Goal: Complete application form

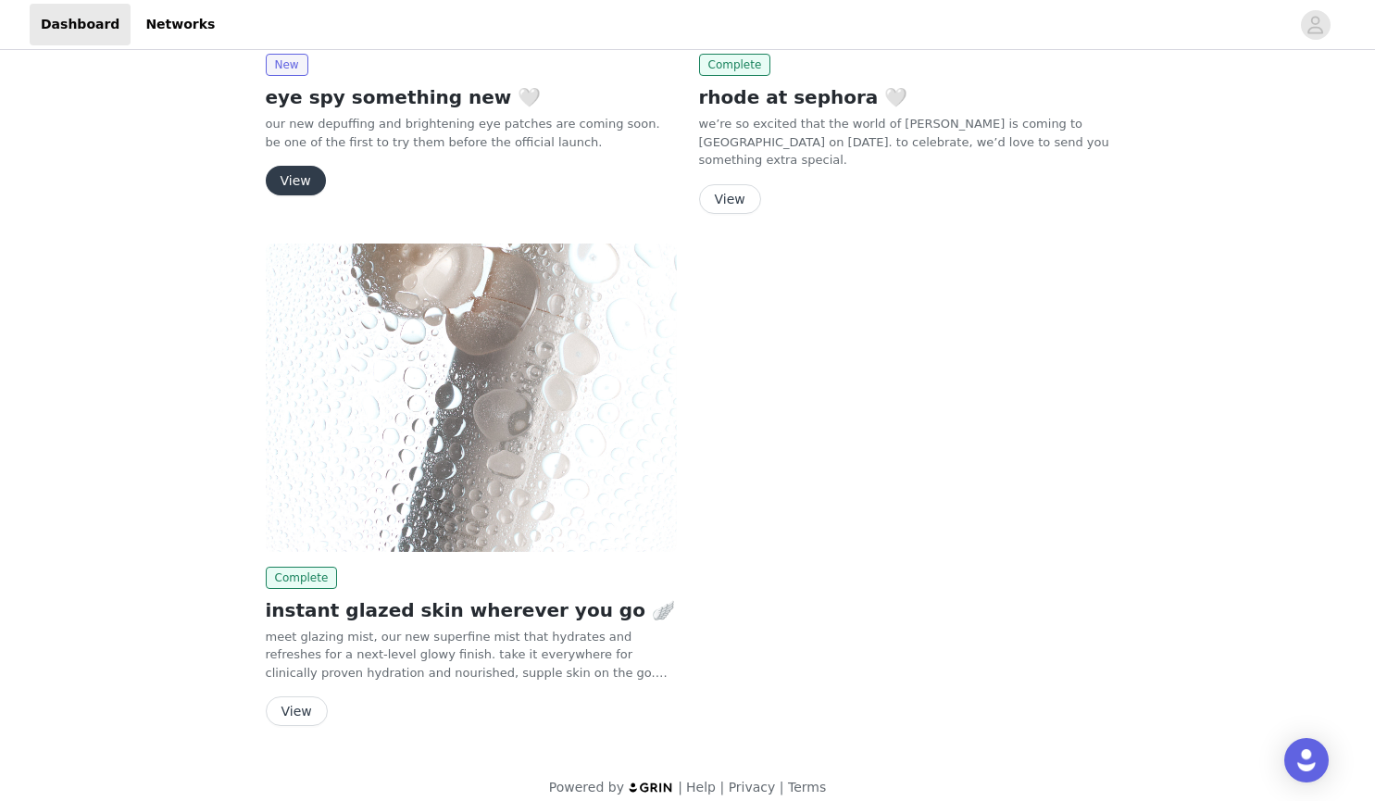
scroll to position [160, 0]
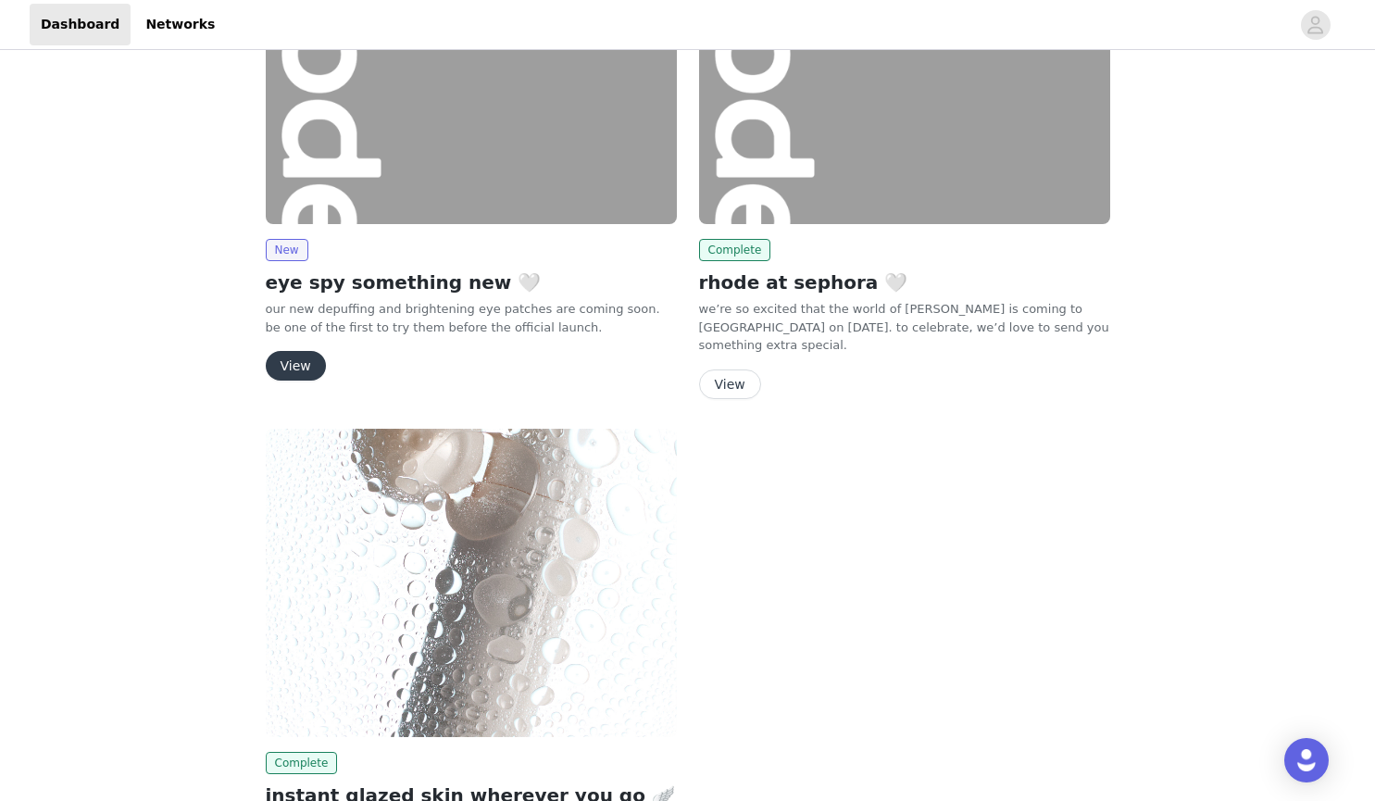
click at [287, 366] on button "View" at bounding box center [296, 366] width 60 height 30
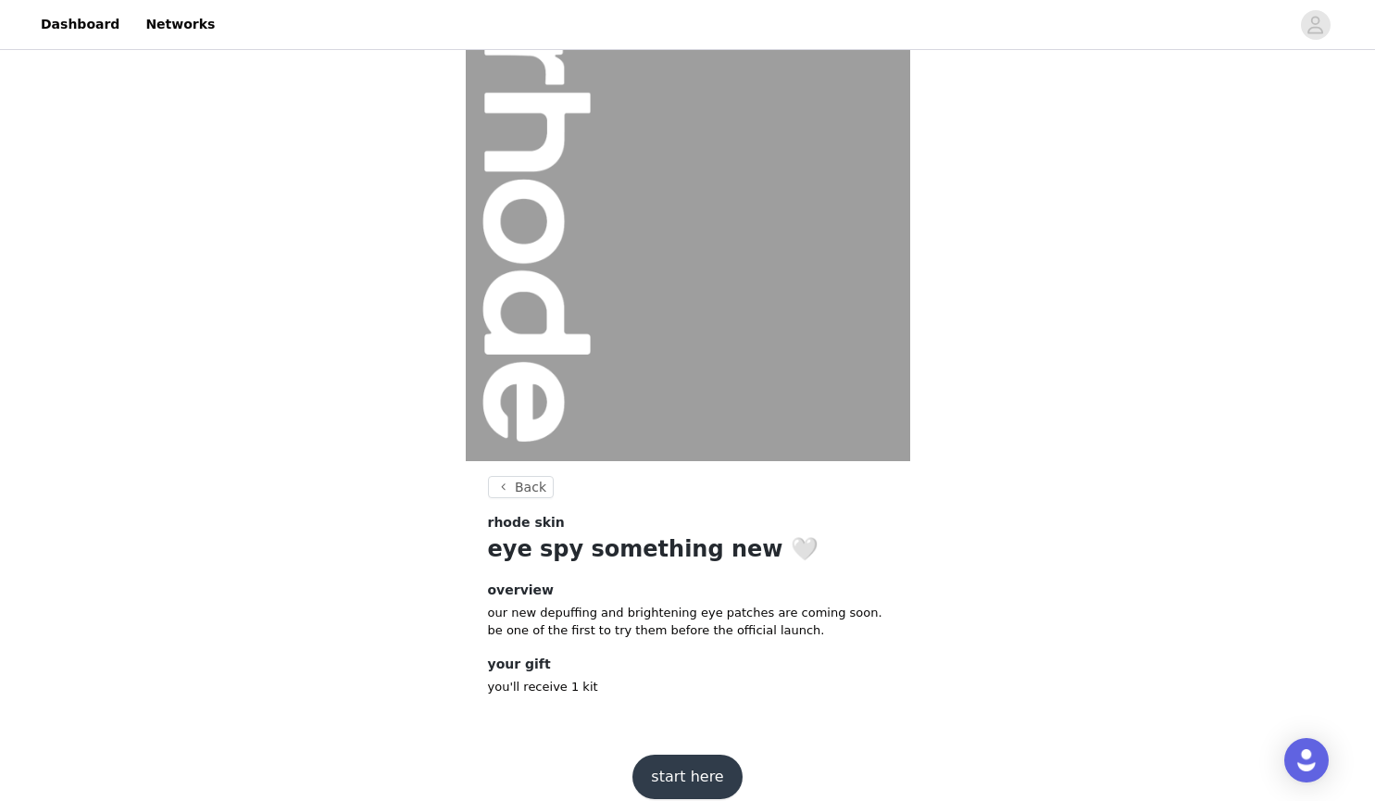
scroll to position [58, 0]
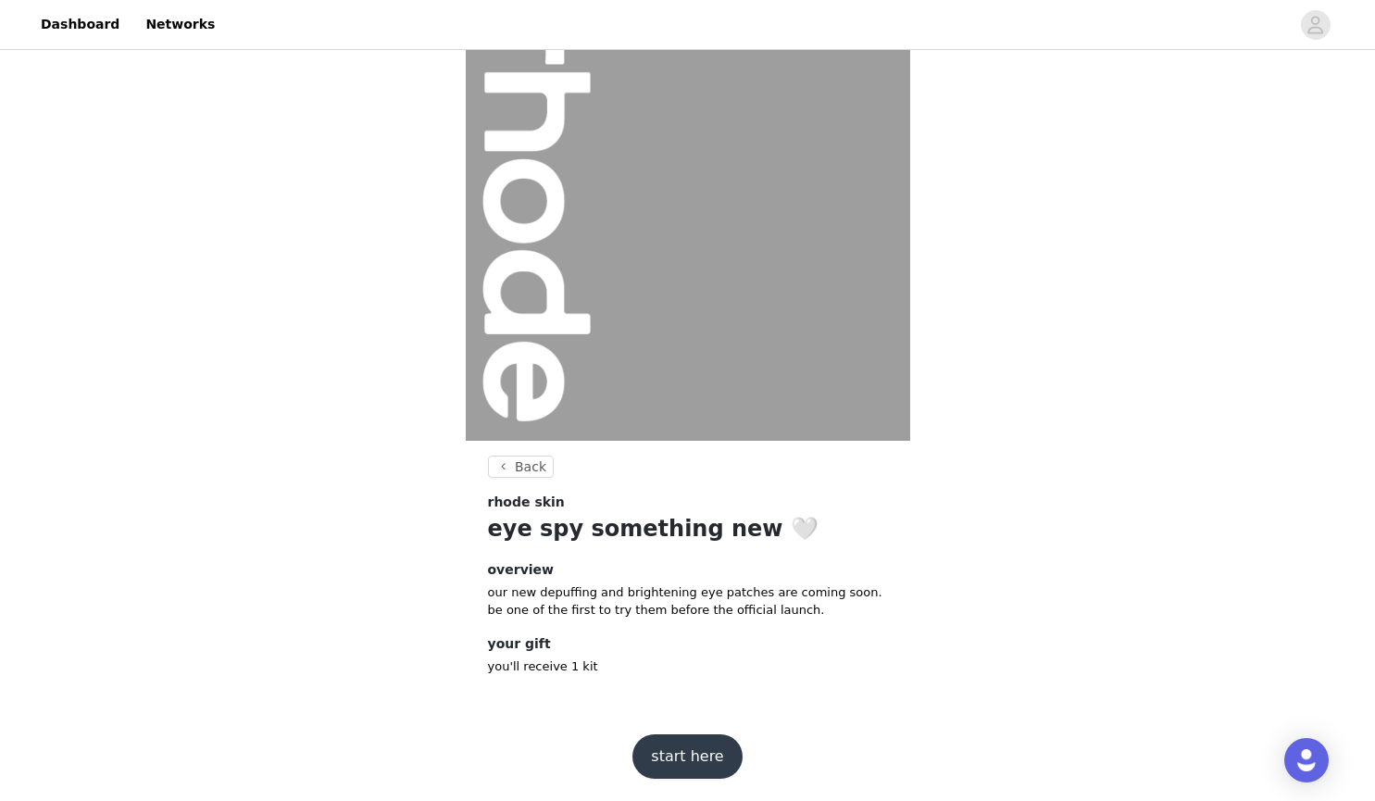
click at [685, 752] on button "start here" at bounding box center [686, 756] width 109 height 44
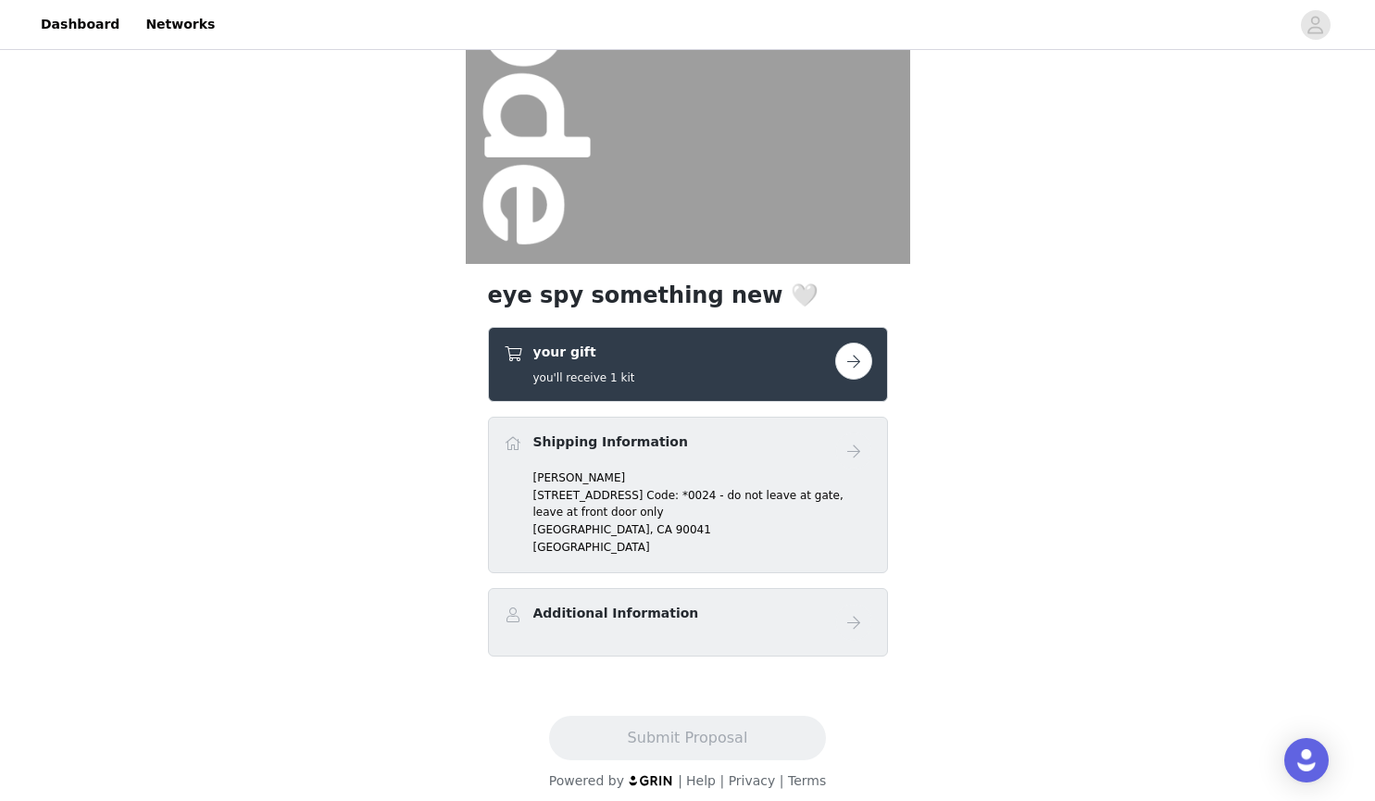
scroll to position [246, 0]
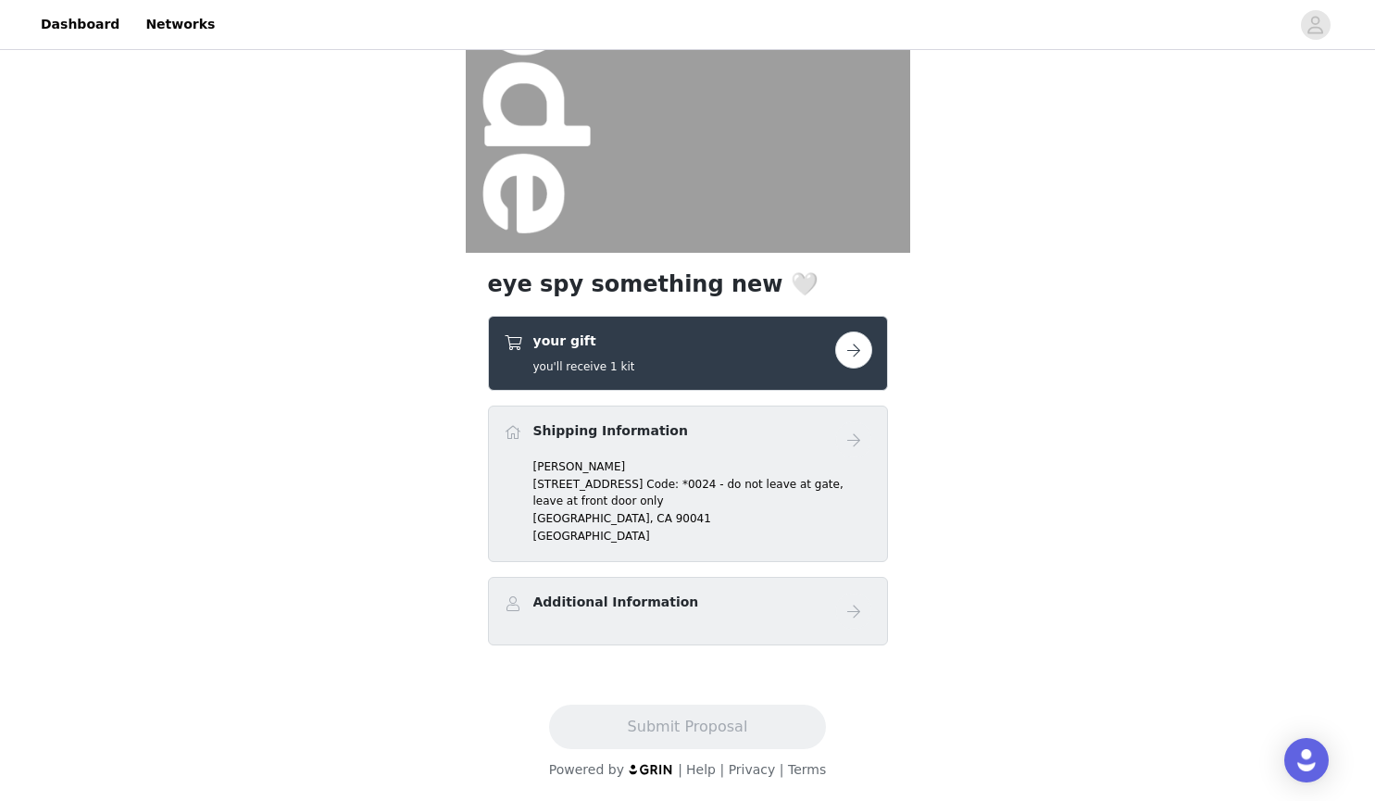
click at [862, 350] on button "button" at bounding box center [853, 350] width 37 height 37
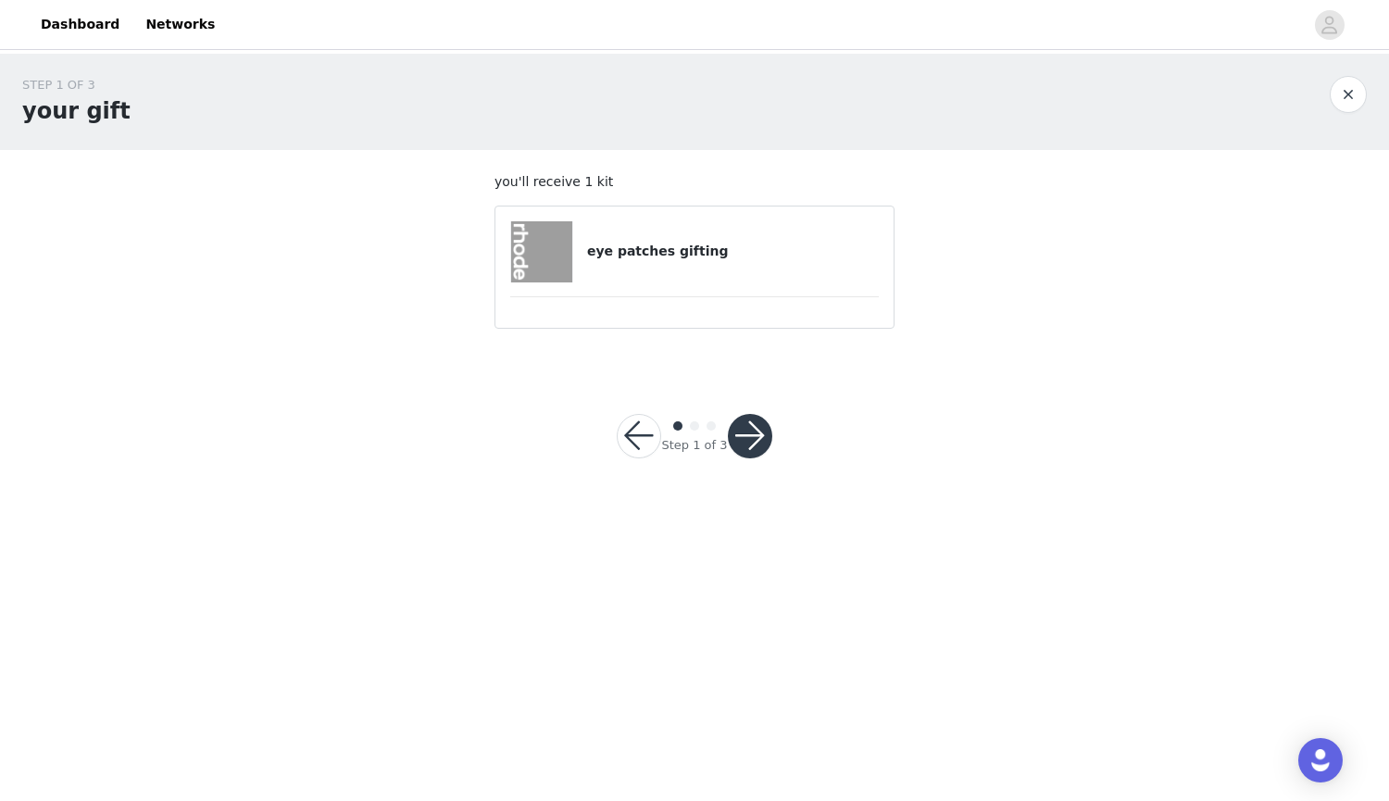
click at [743, 437] on button "button" at bounding box center [750, 436] width 44 height 44
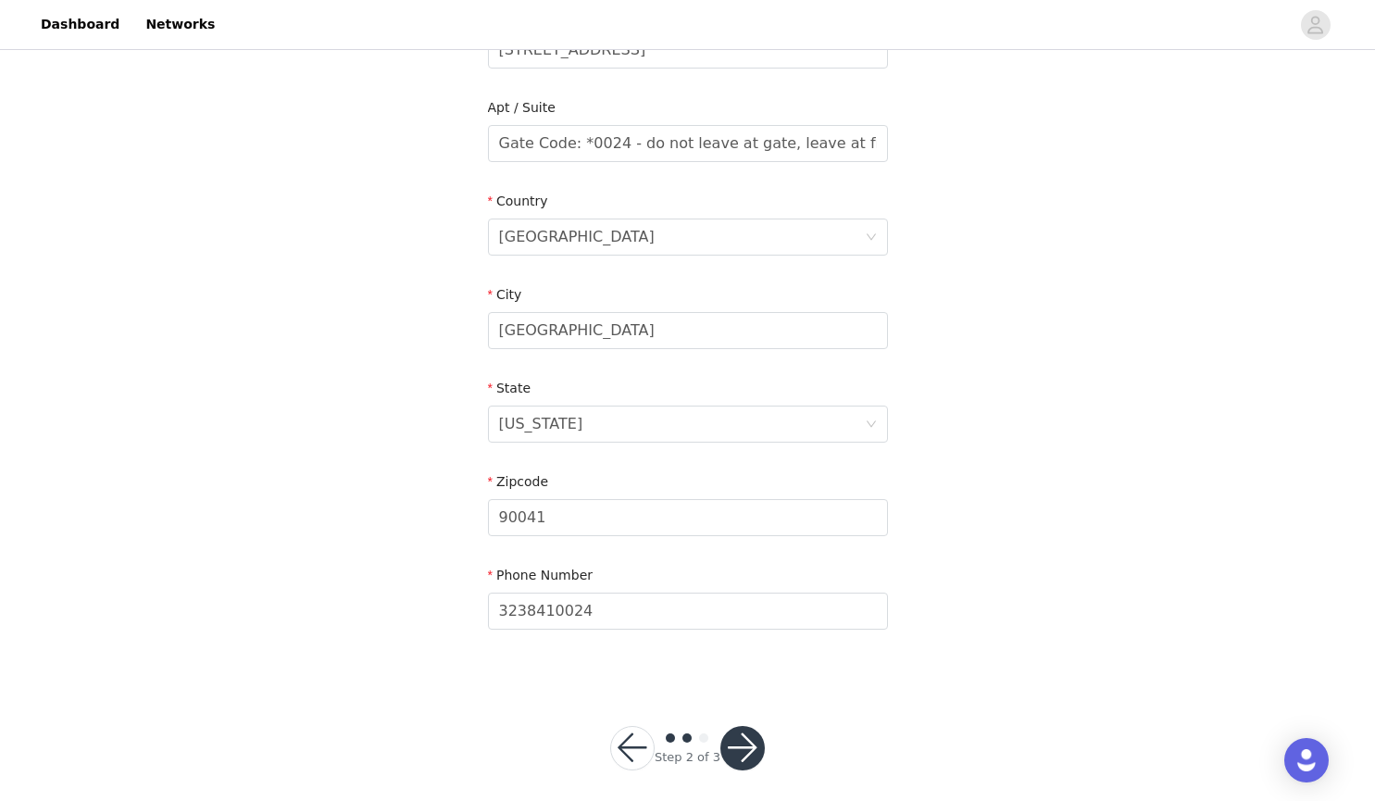
scroll to position [461, 0]
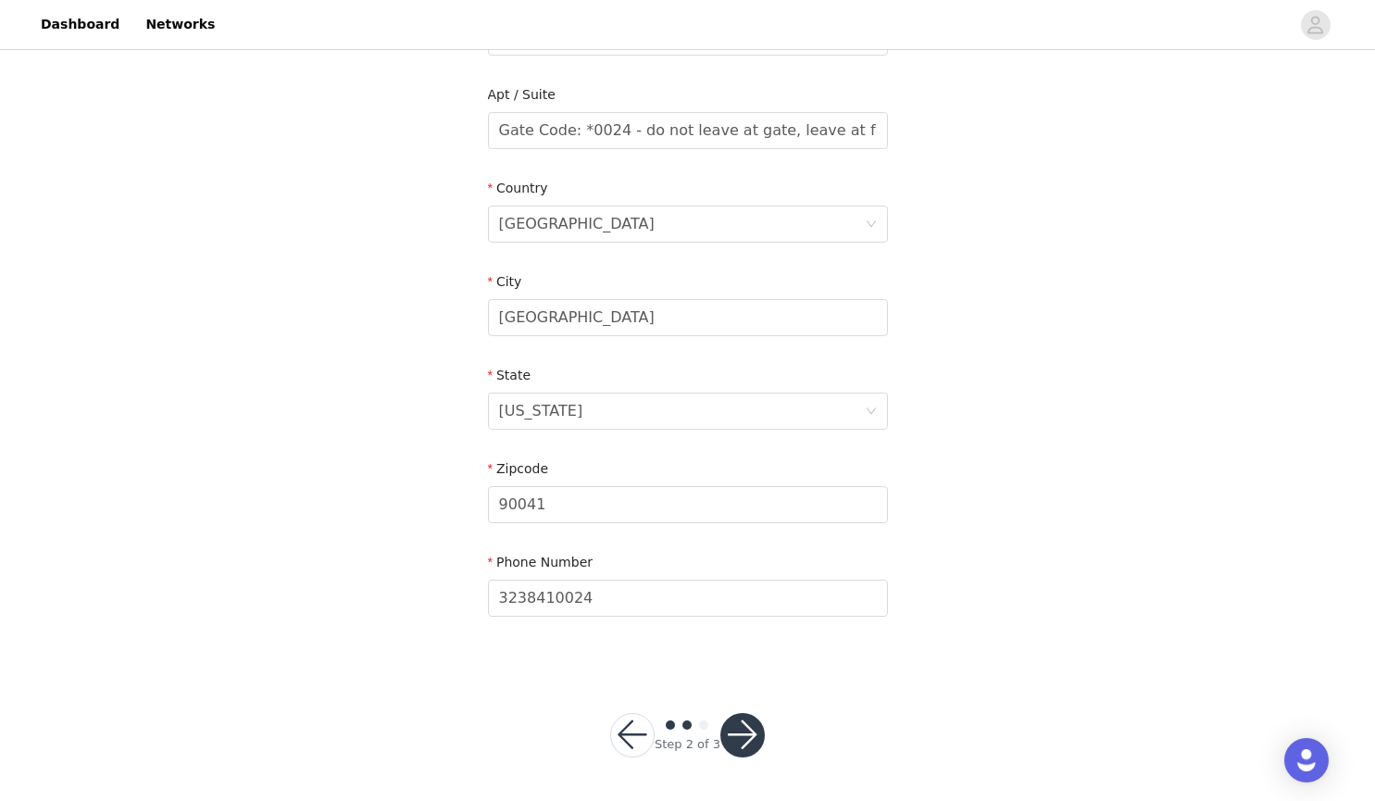
click at [743, 724] on button "button" at bounding box center [742, 735] width 44 height 44
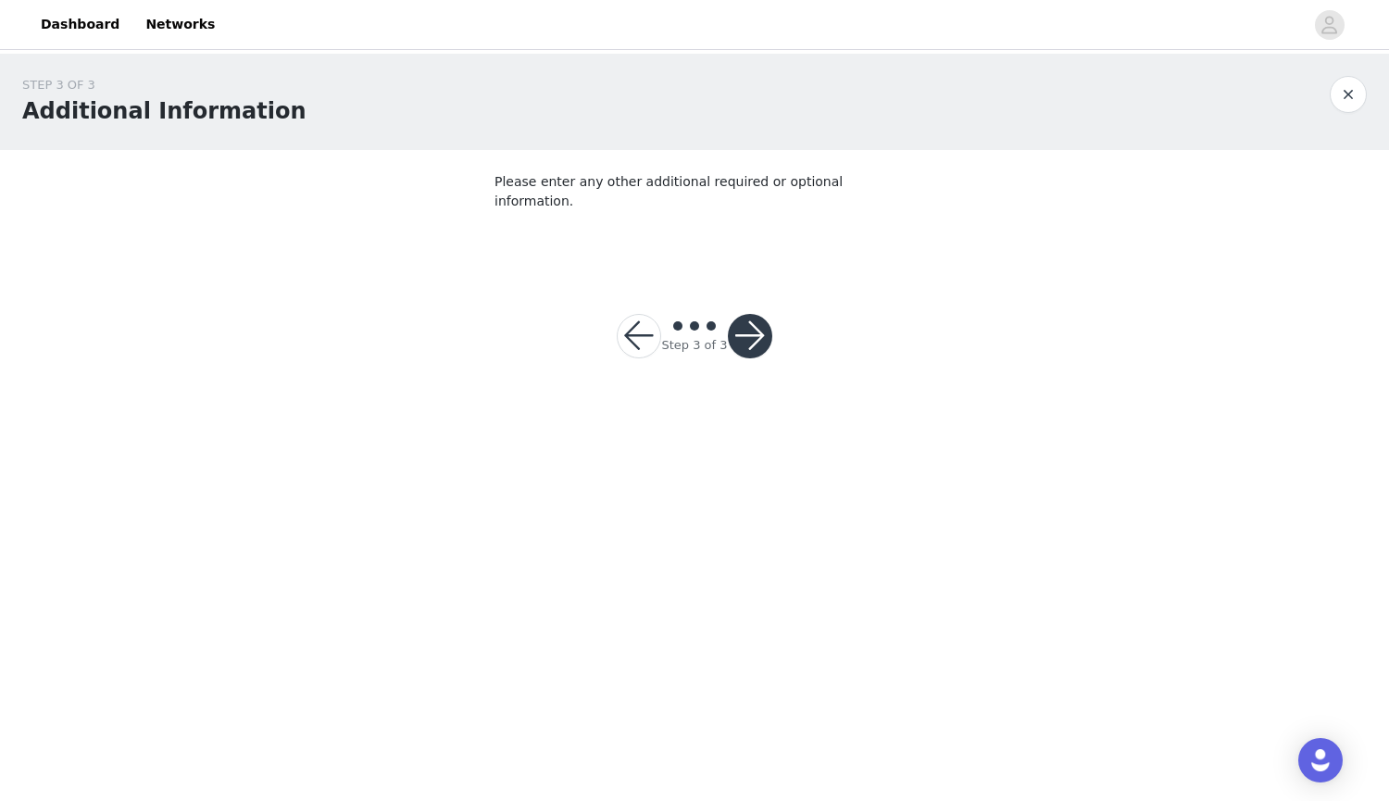
click at [755, 321] on button "button" at bounding box center [750, 336] width 44 height 44
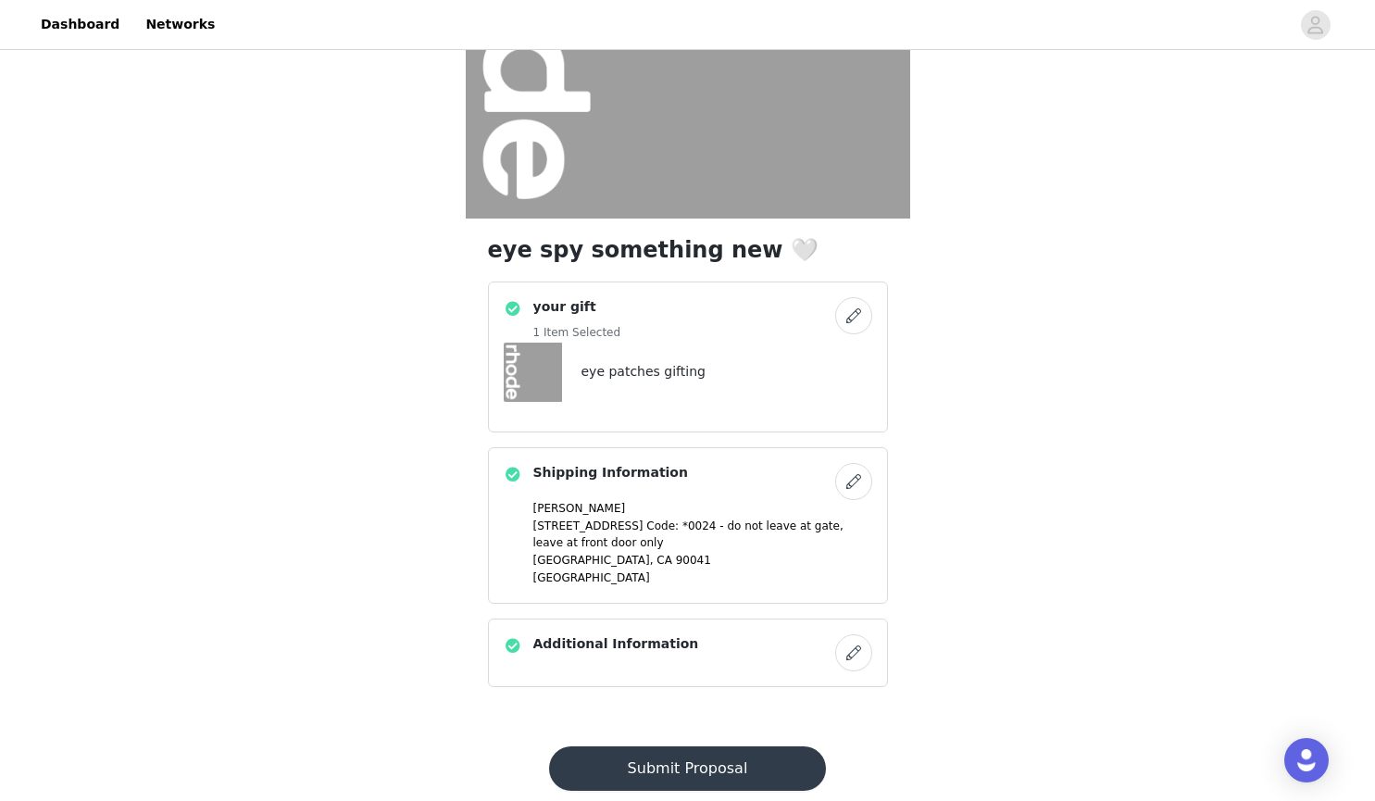
scroll to position [322, 0]
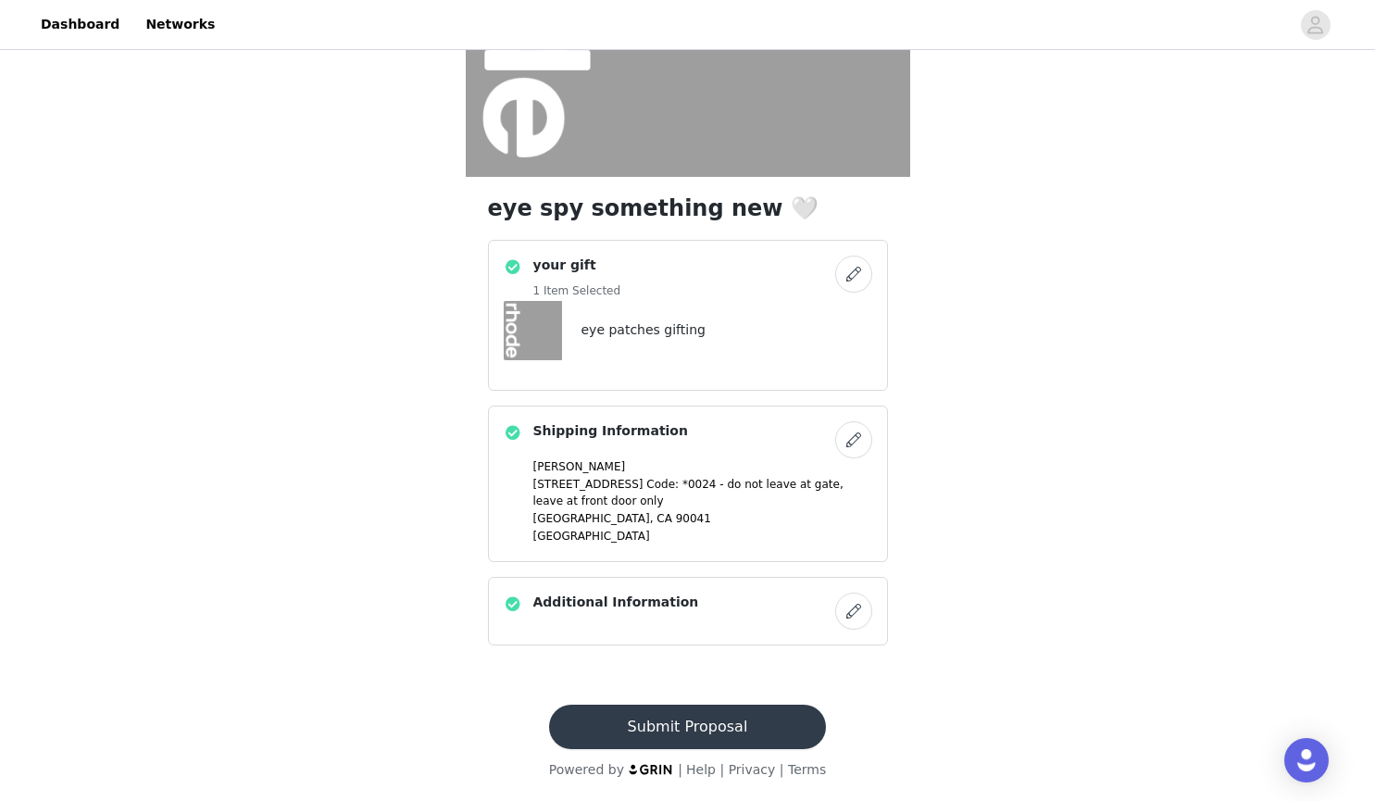
click at [724, 722] on button "Submit Proposal" at bounding box center [687, 727] width 277 height 44
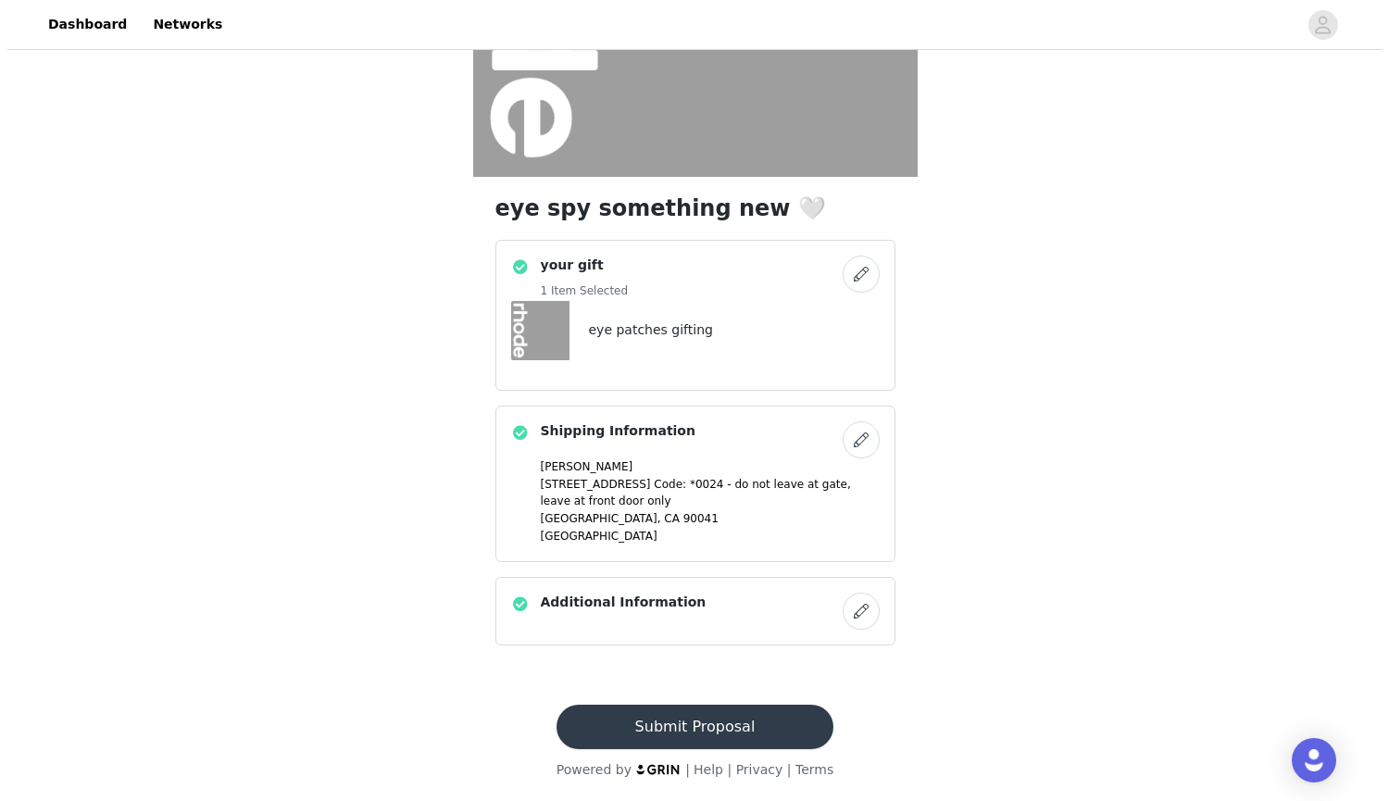
scroll to position [0, 0]
